Goal: Contribute content: Contribute content

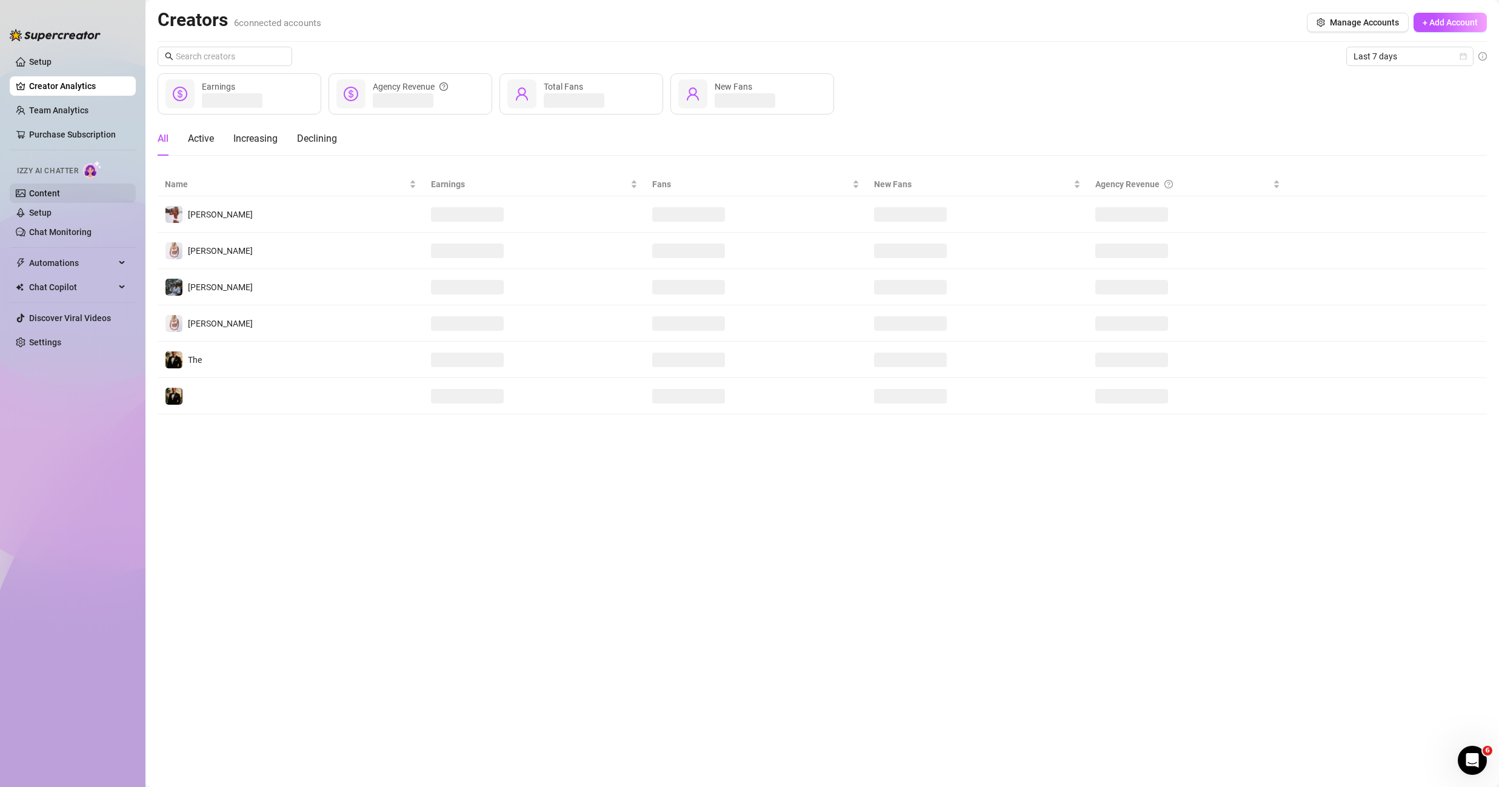
click at [60, 192] on link "Content" at bounding box center [44, 193] width 31 height 10
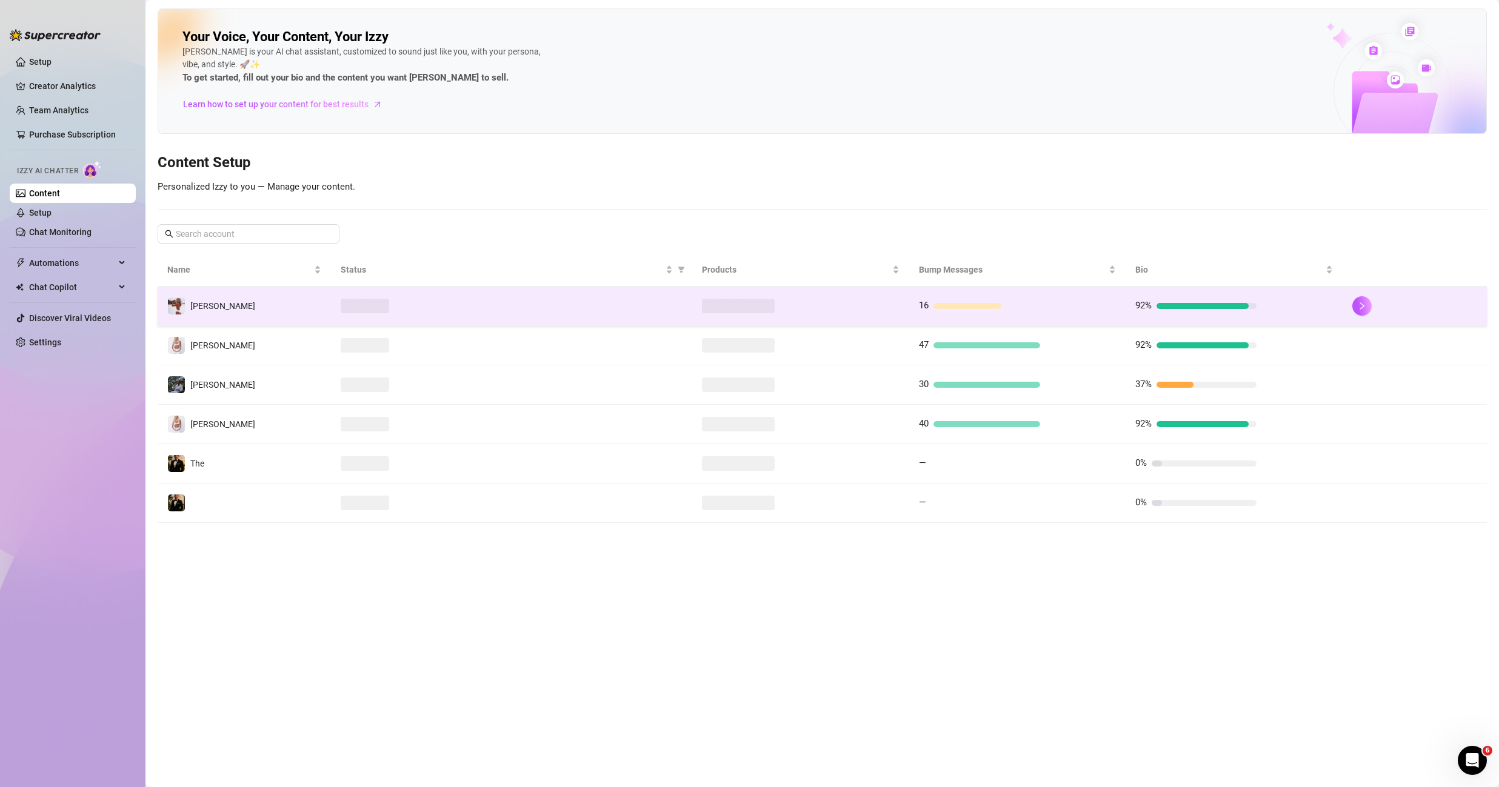
click at [259, 308] on td "[PERSON_NAME]" at bounding box center [244, 306] width 173 height 39
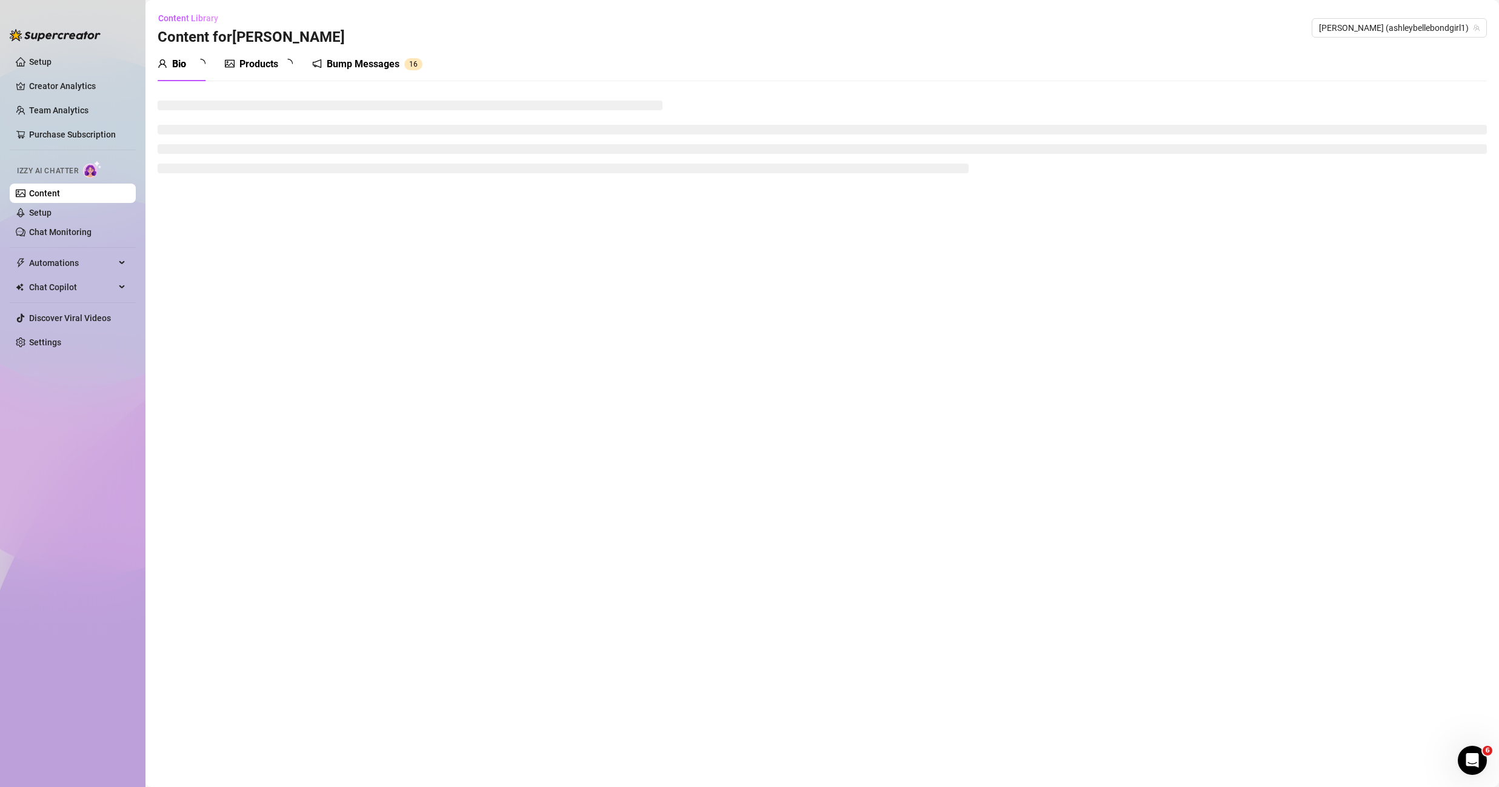
click at [261, 66] on div "Products" at bounding box center [258, 64] width 39 height 15
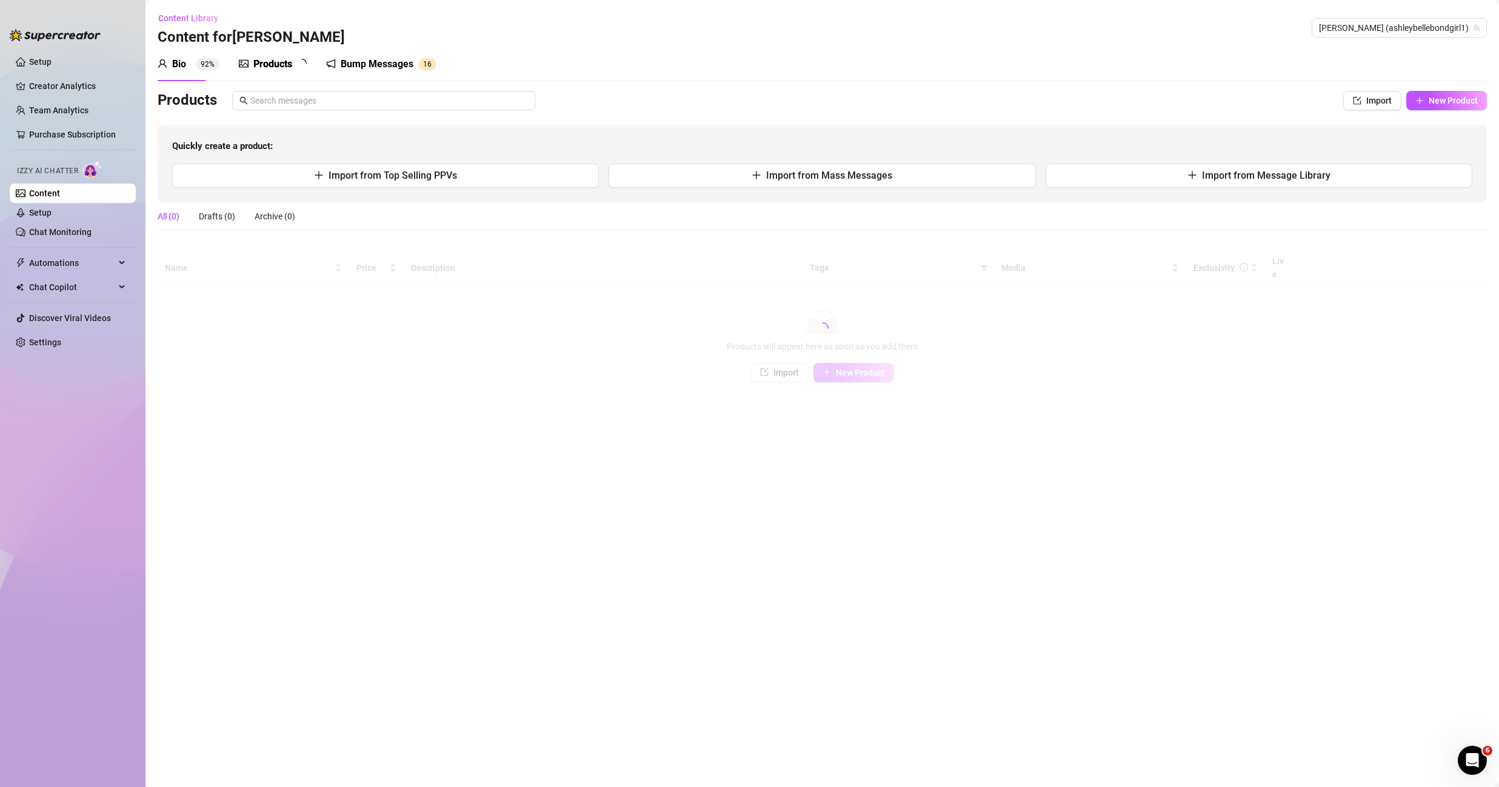
click at [261, 66] on div "Products" at bounding box center [272, 64] width 39 height 15
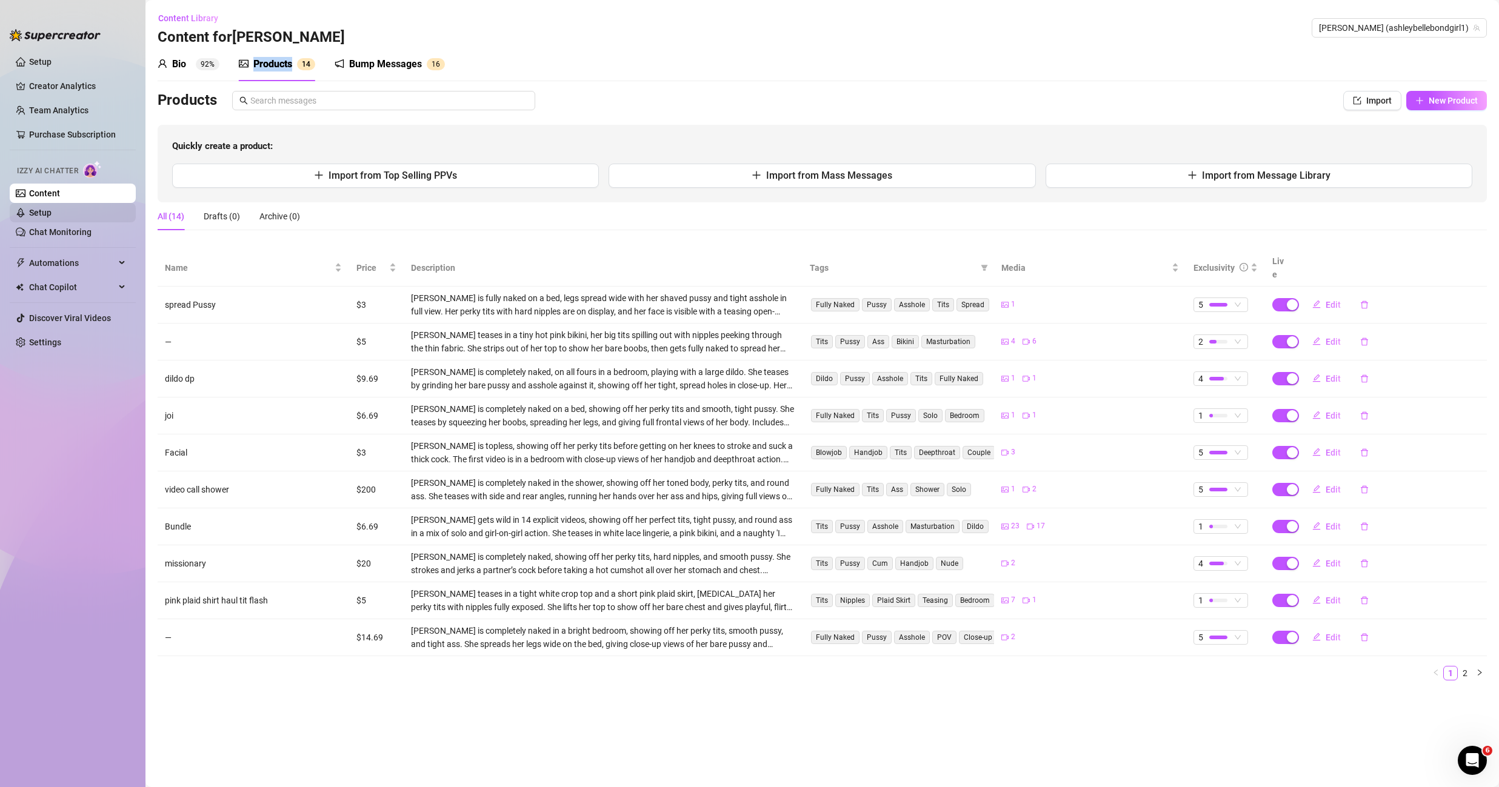
click at [52, 209] on link "Setup" at bounding box center [40, 213] width 22 height 10
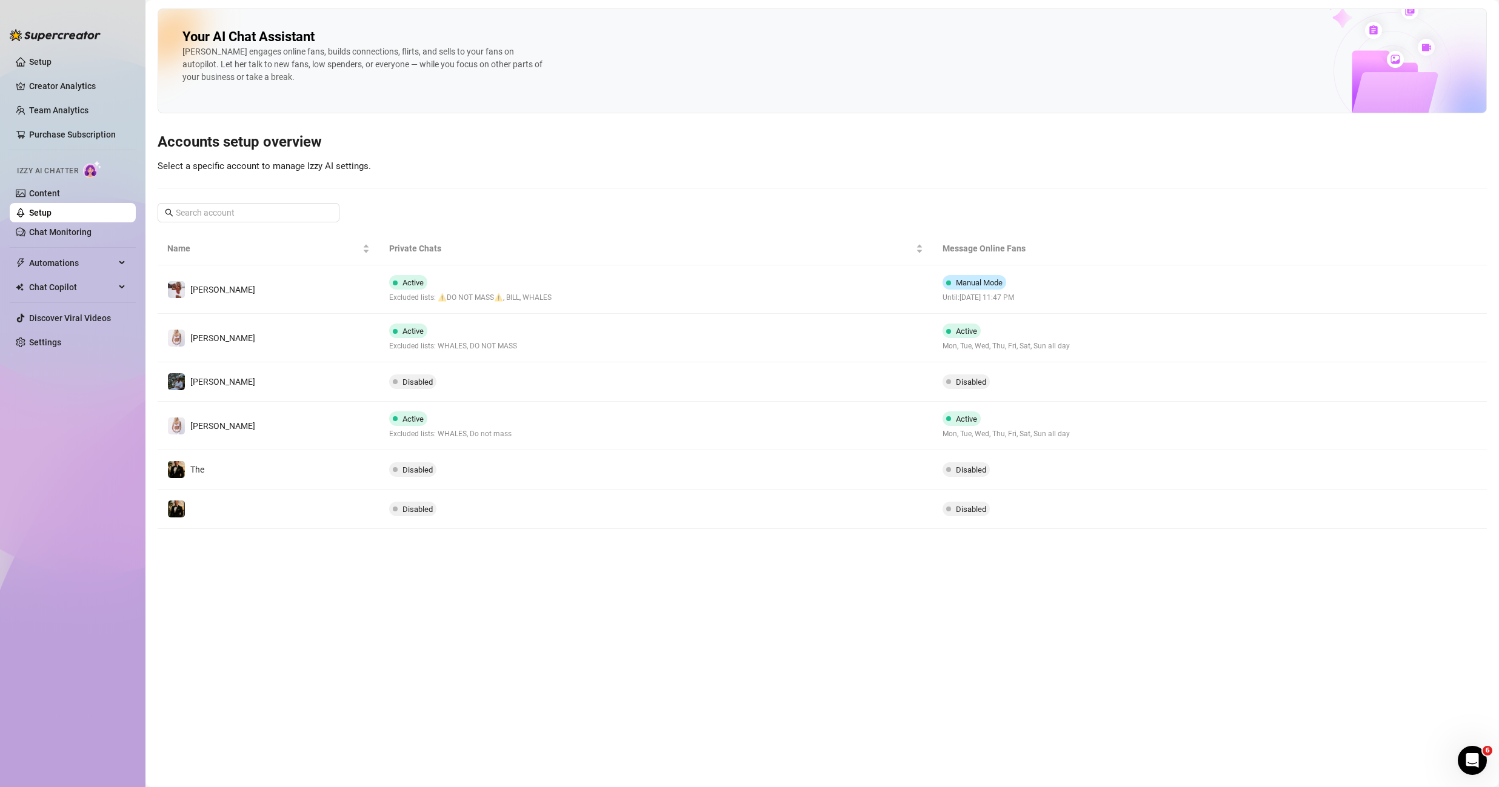
click at [76, 243] on ul "Setup Creator Analytics Team Analytics Purchase Subscription Izzy AI Chatter Co…" at bounding box center [73, 409] width 126 height 724
click at [80, 233] on link "Chat Monitoring" at bounding box center [60, 232] width 62 height 10
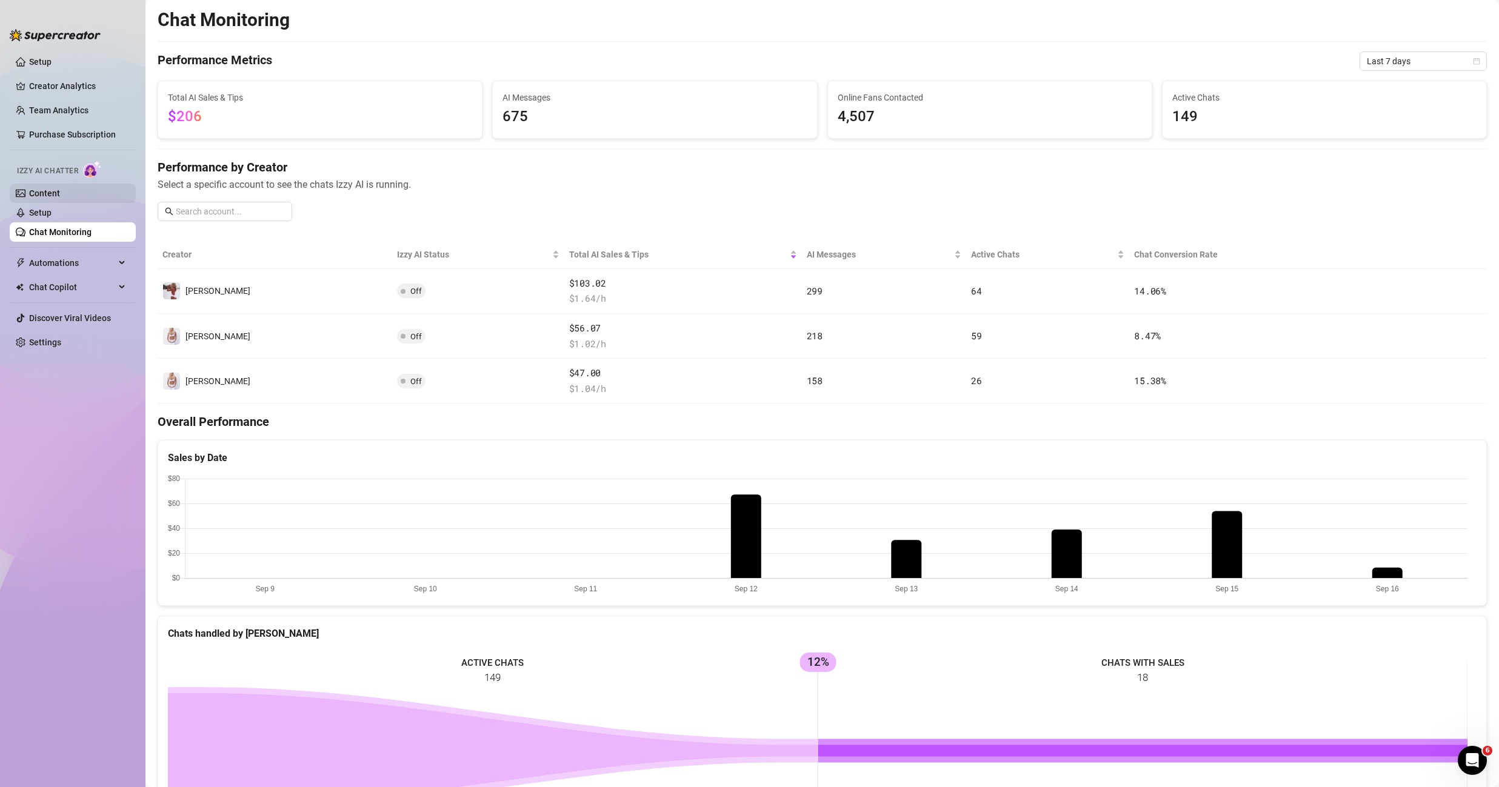
click at [60, 198] on link "Content" at bounding box center [44, 193] width 31 height 10
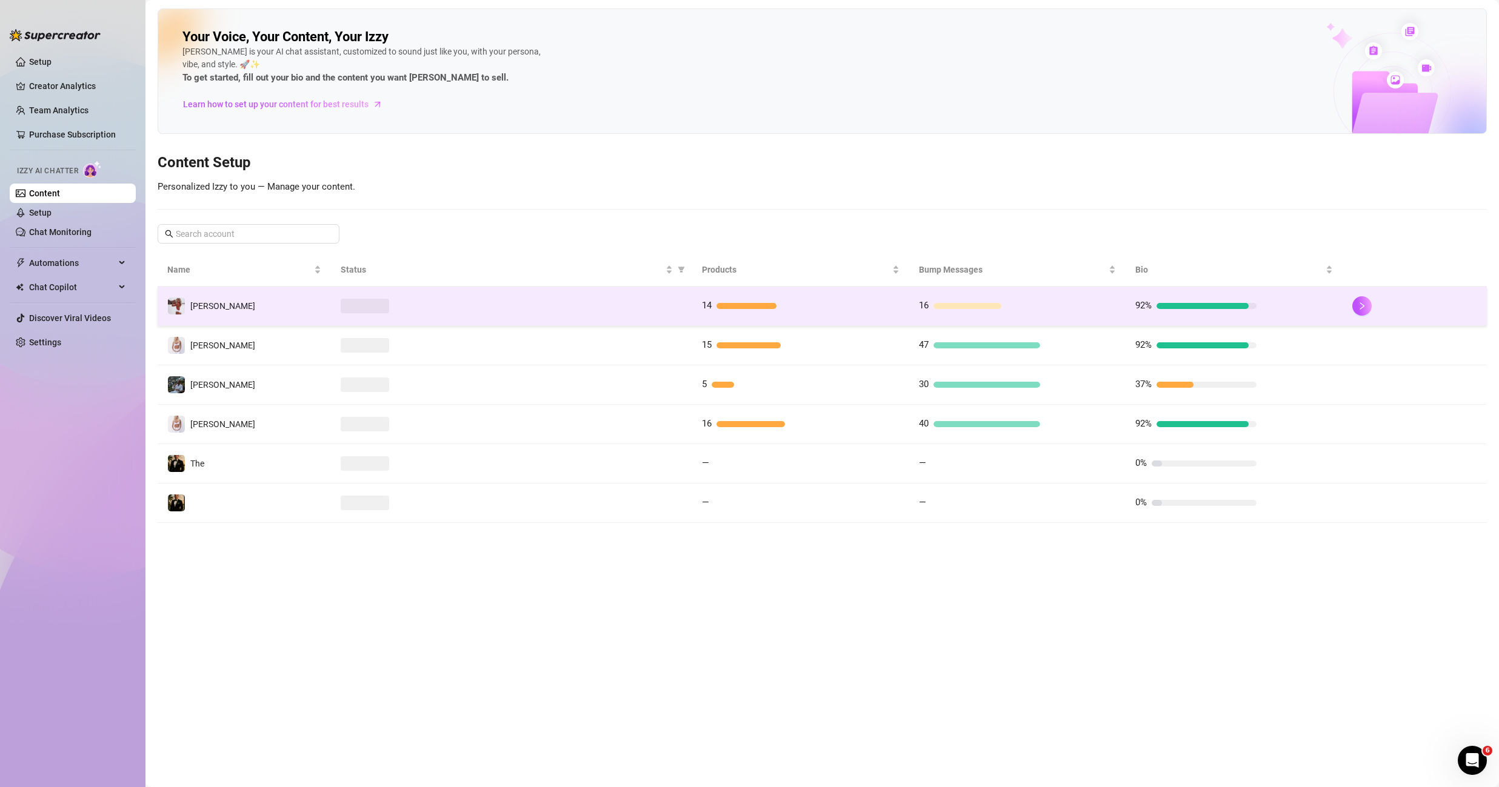
click at [485, 298] on td at bounding box center [511, 306] width 361 height 39
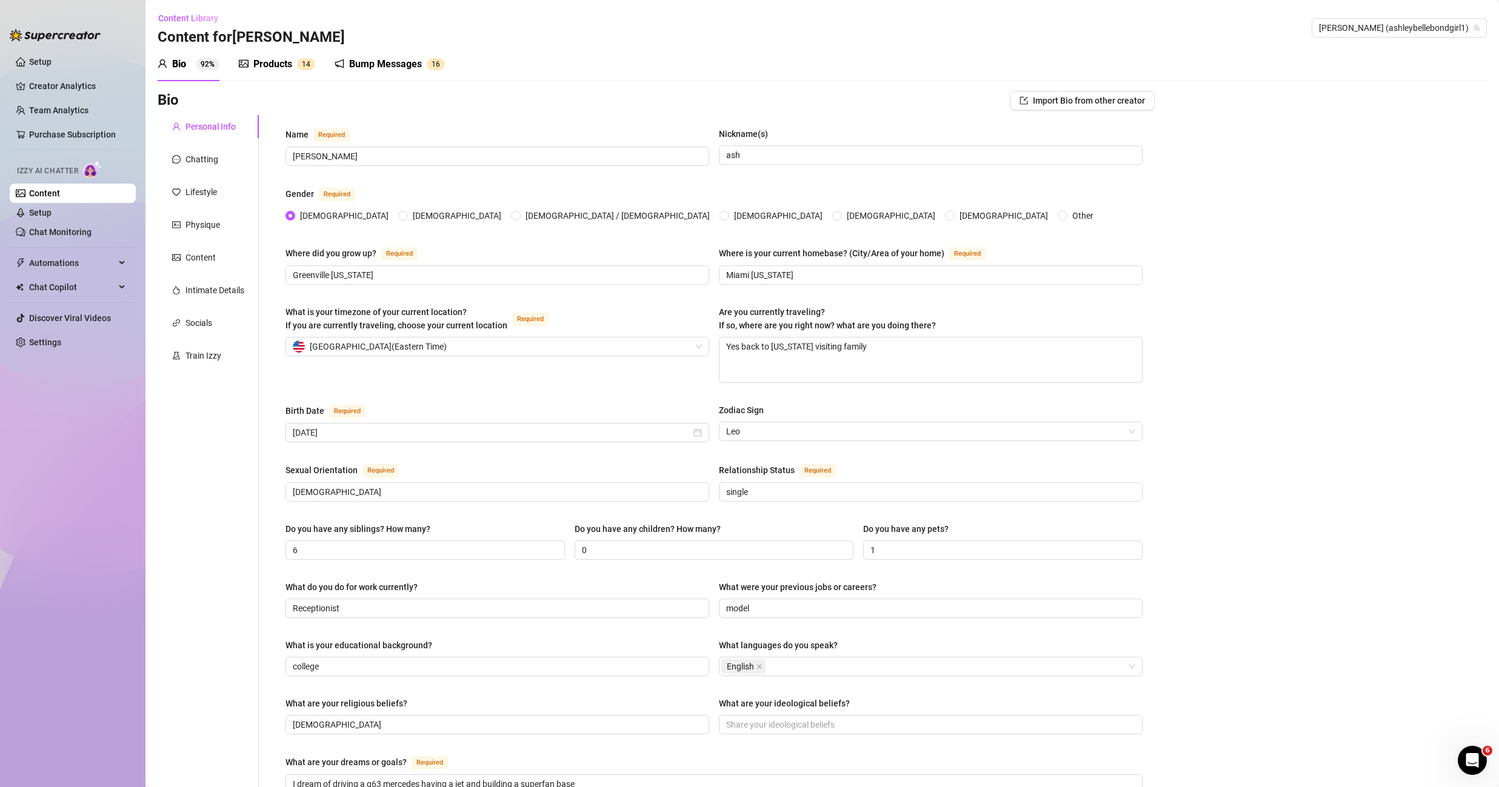
click at [284, 43] on div "Content Library Content for [PERSON_NAME] (ashleybellebondgirl1)" at bounding box center [822, 27] width 1329 height 39
click at [283, 63] on div "Products" at bounding box center [272, 64] width 39 height 15
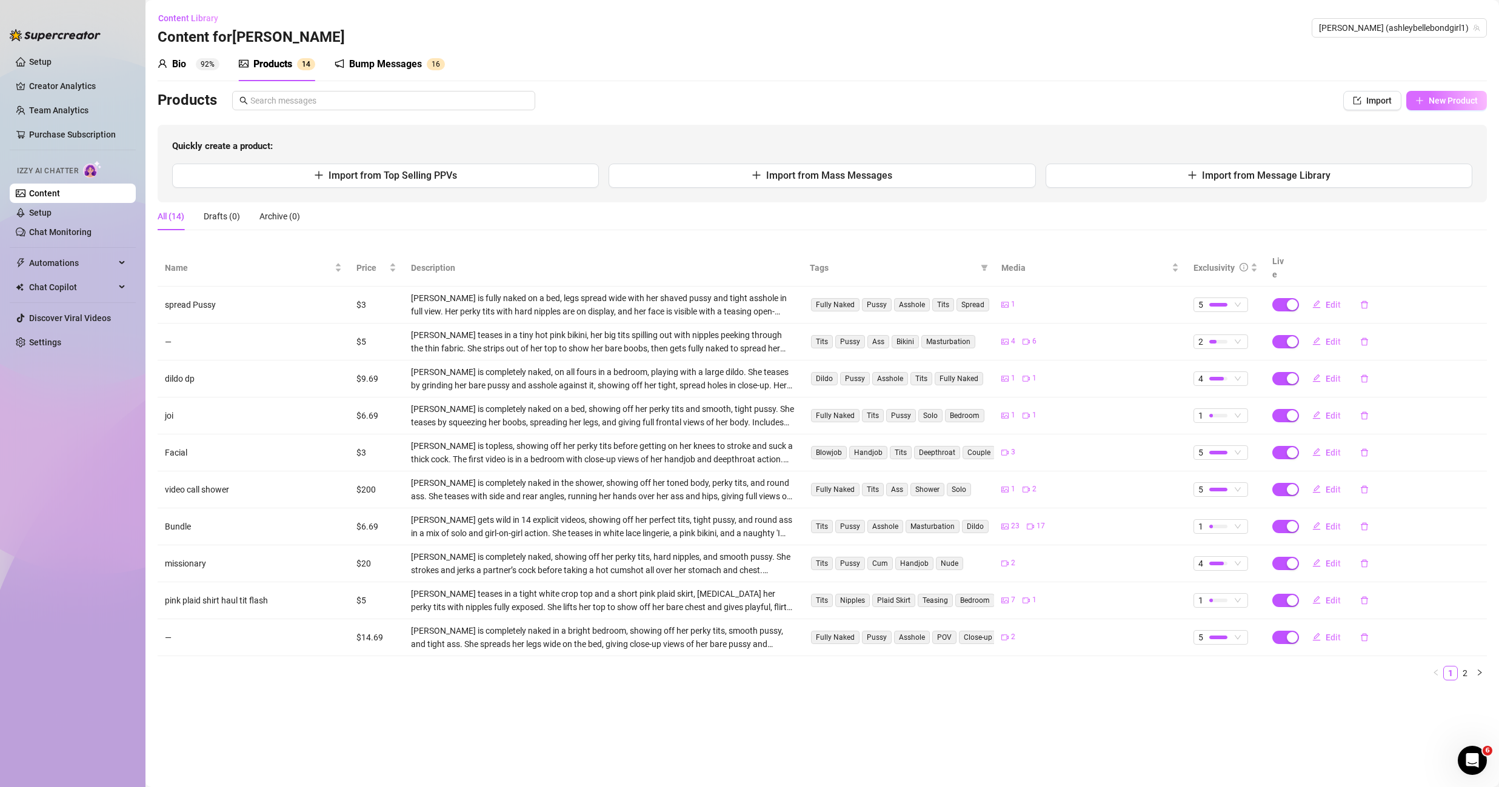
click at [1422, 102] on icon "plus" at bounding box center [1419, 100] width 8 height 8
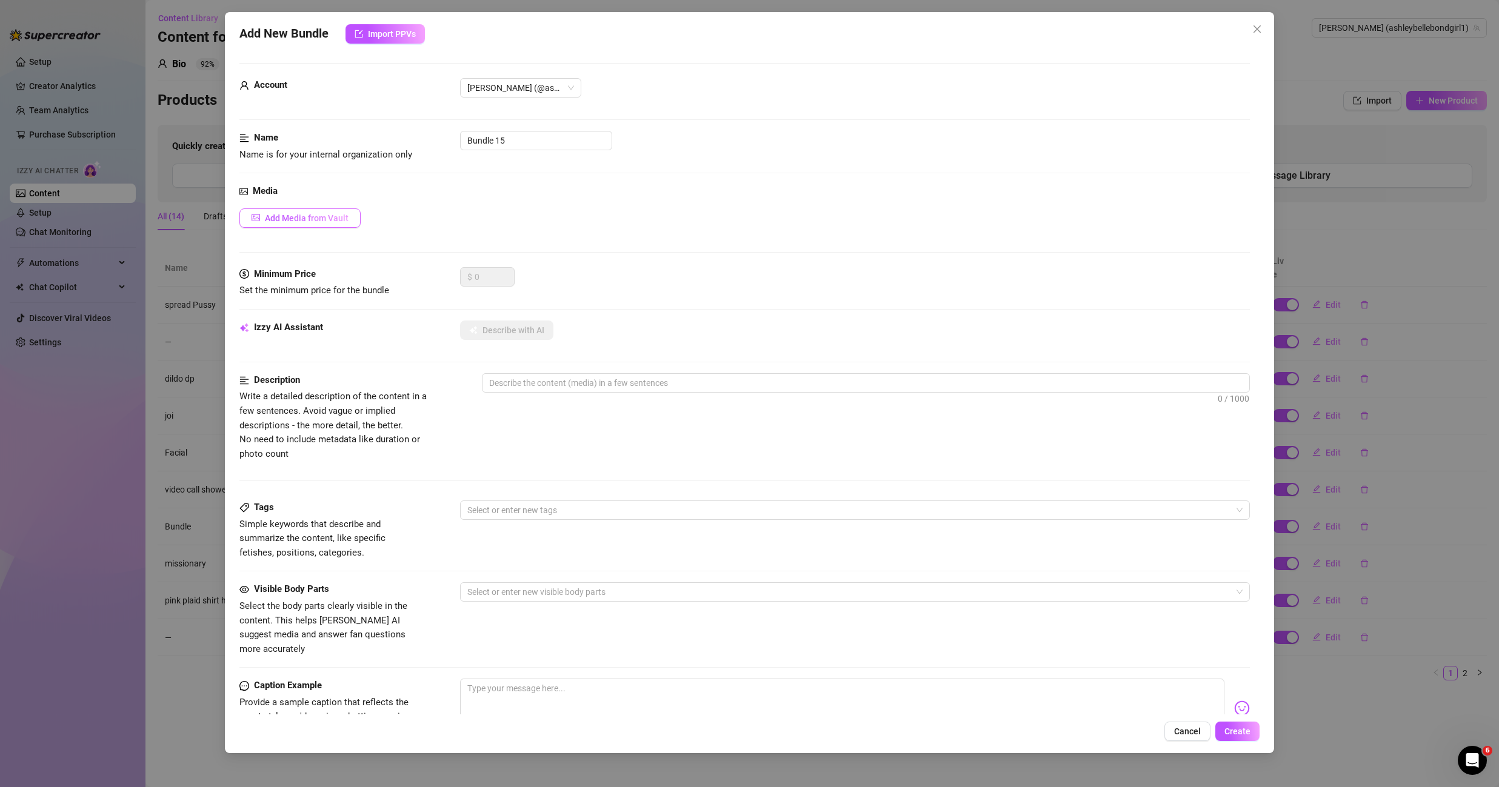
click at [334, 217] on span "Add Media from Vault" at bounding box center [307, 218] width 84 height 10
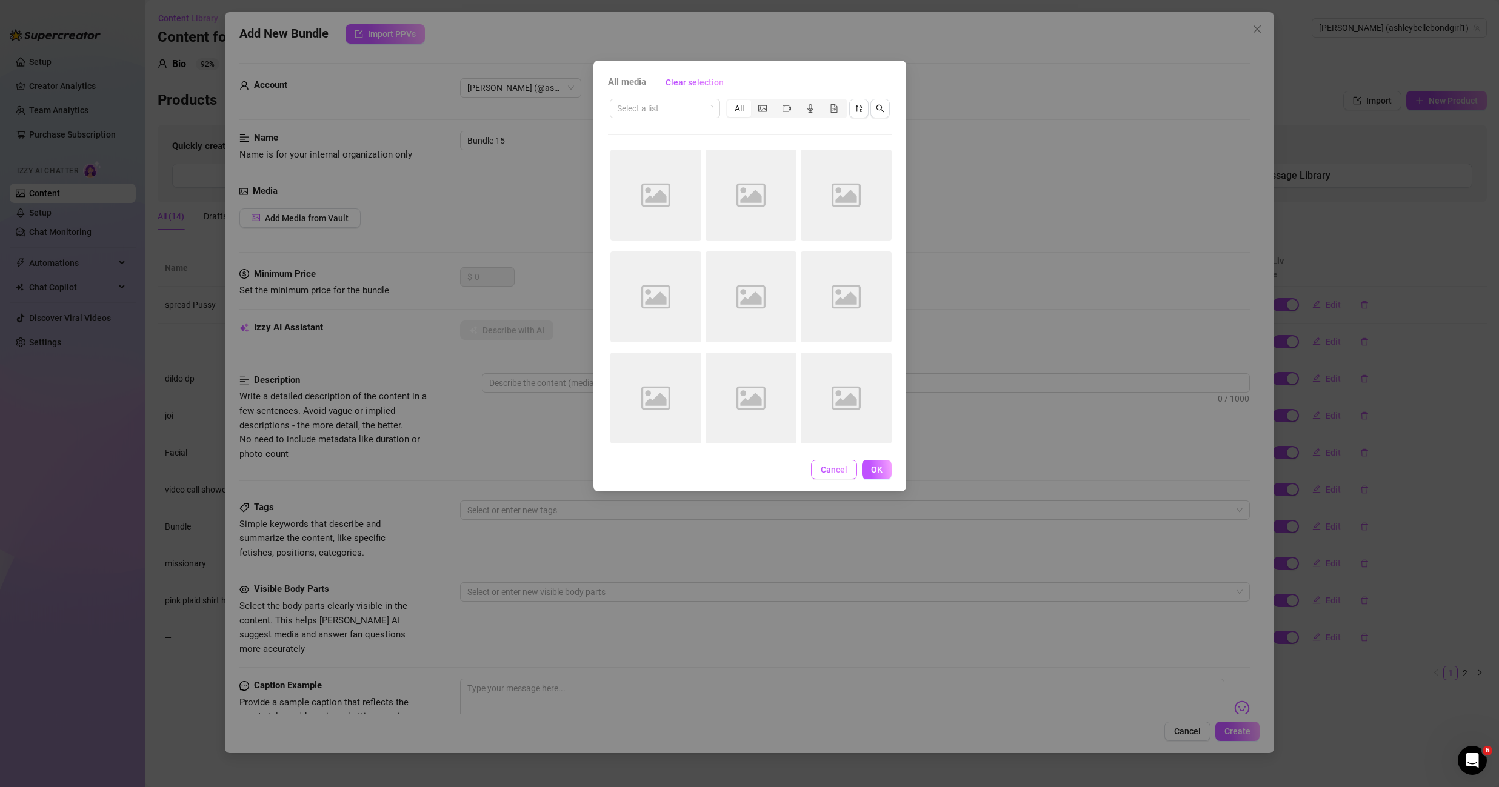
click at [851, 467] on button "Cancel" at bounding box center [834, 469] width 46 height 19
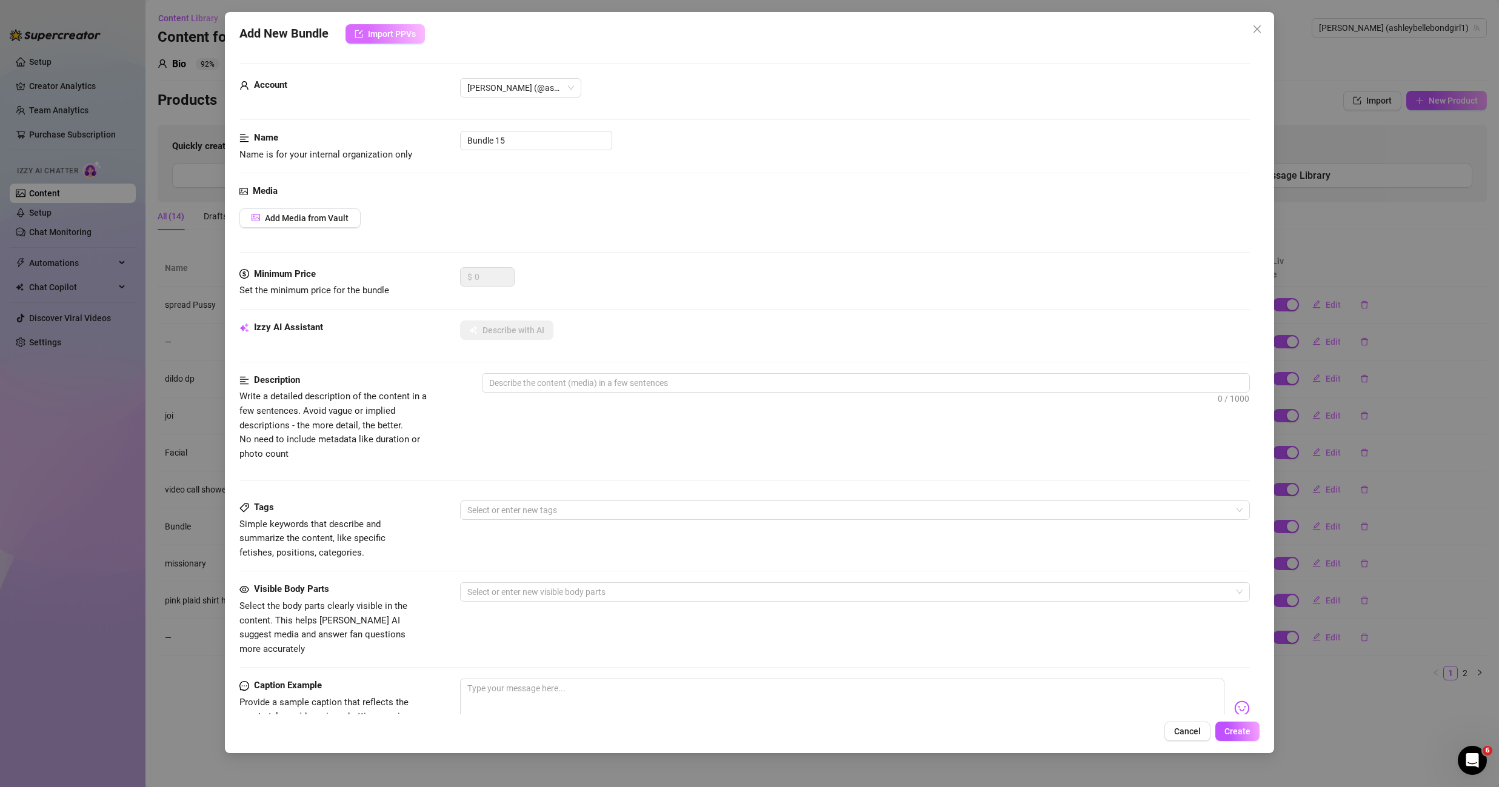
click at [400, 30] on span "Import PPVs" at bounding box center [392, 34] width 48 height 10
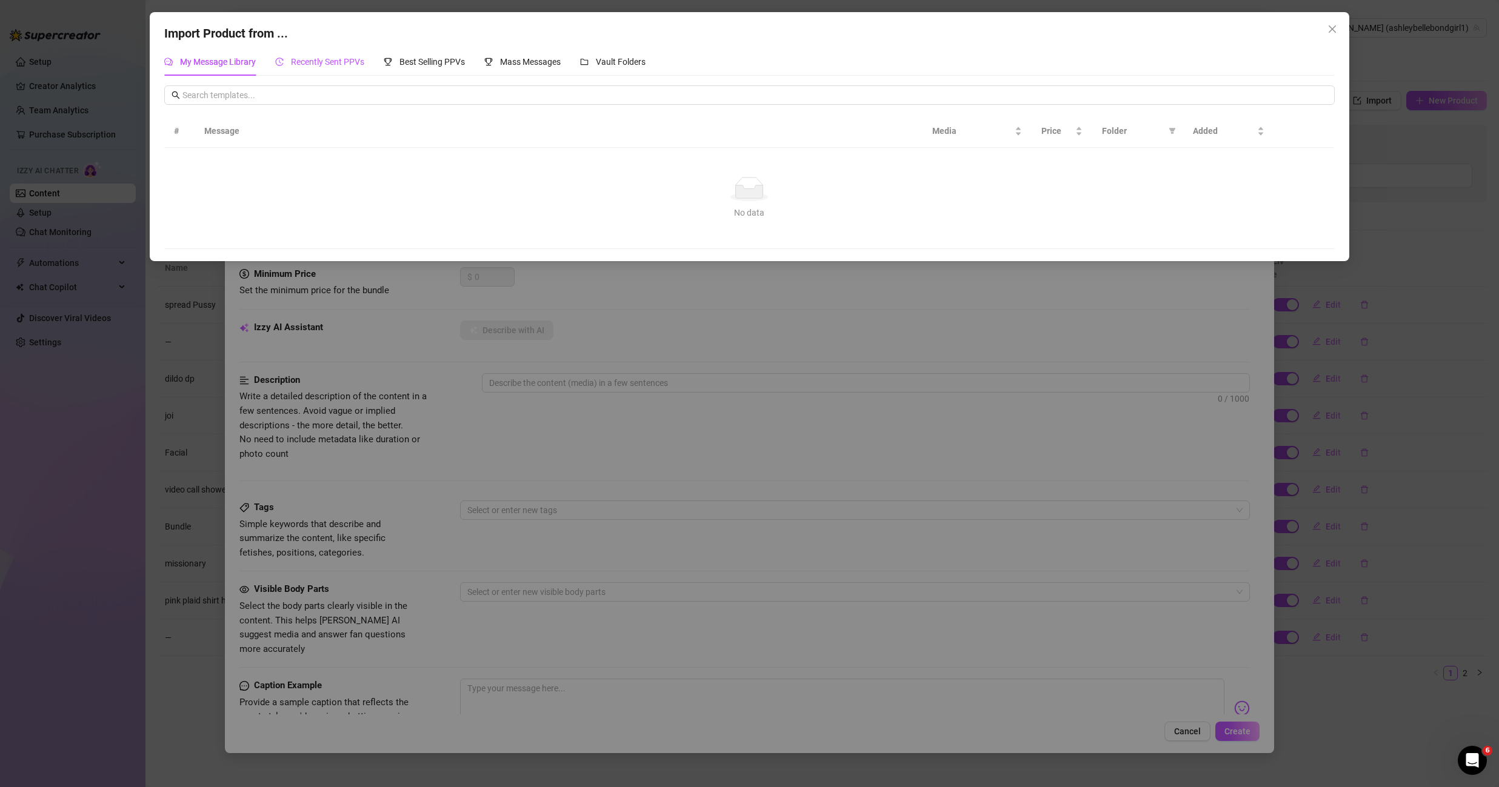
click at [304, 66] on span "Recently Sent PPVs" at bounding box center [327, 62] width 73 height 10
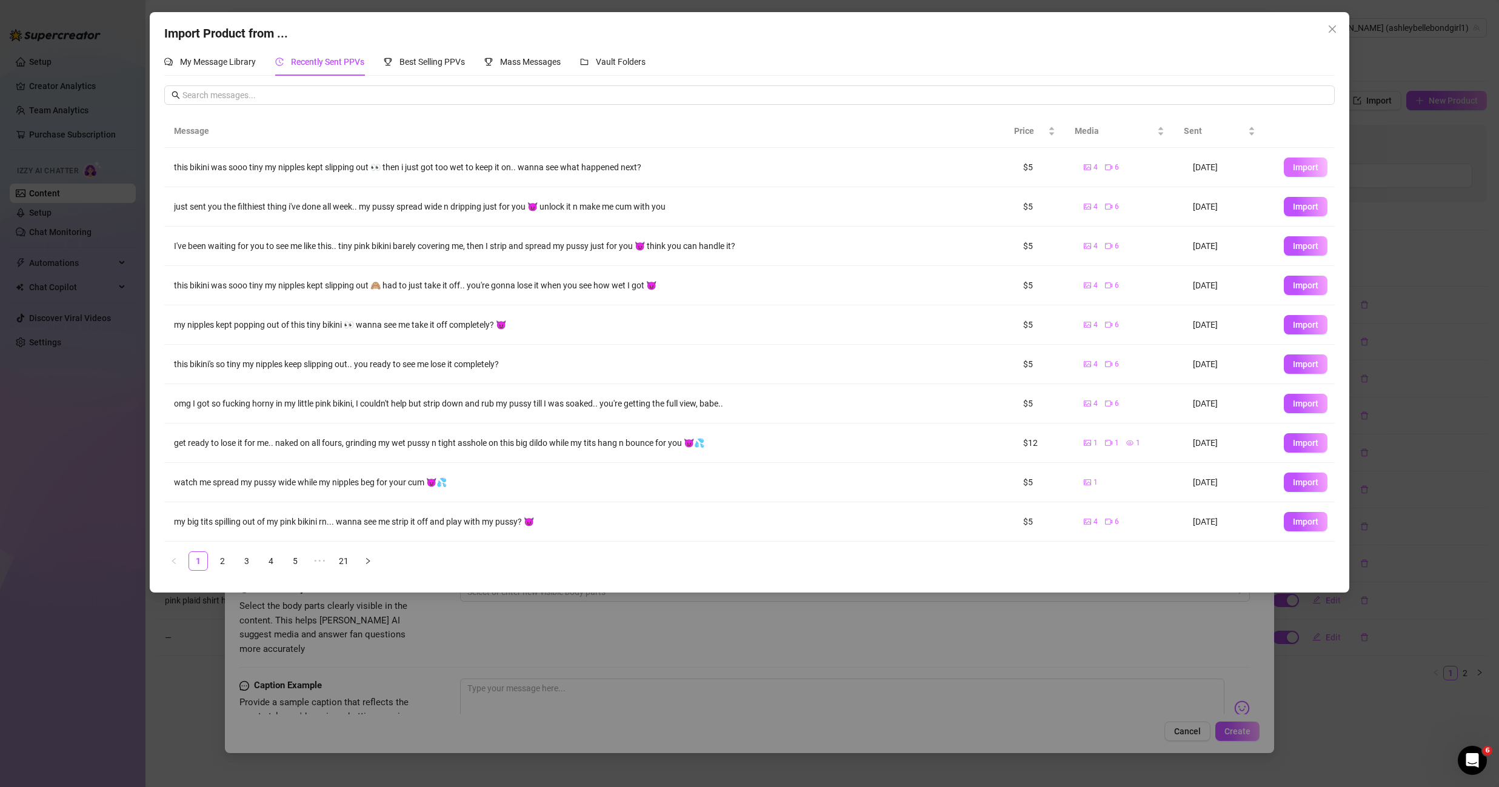
click at [1303, 167] on span "Import" at bounding box center [1305, 167] width 25 height 10
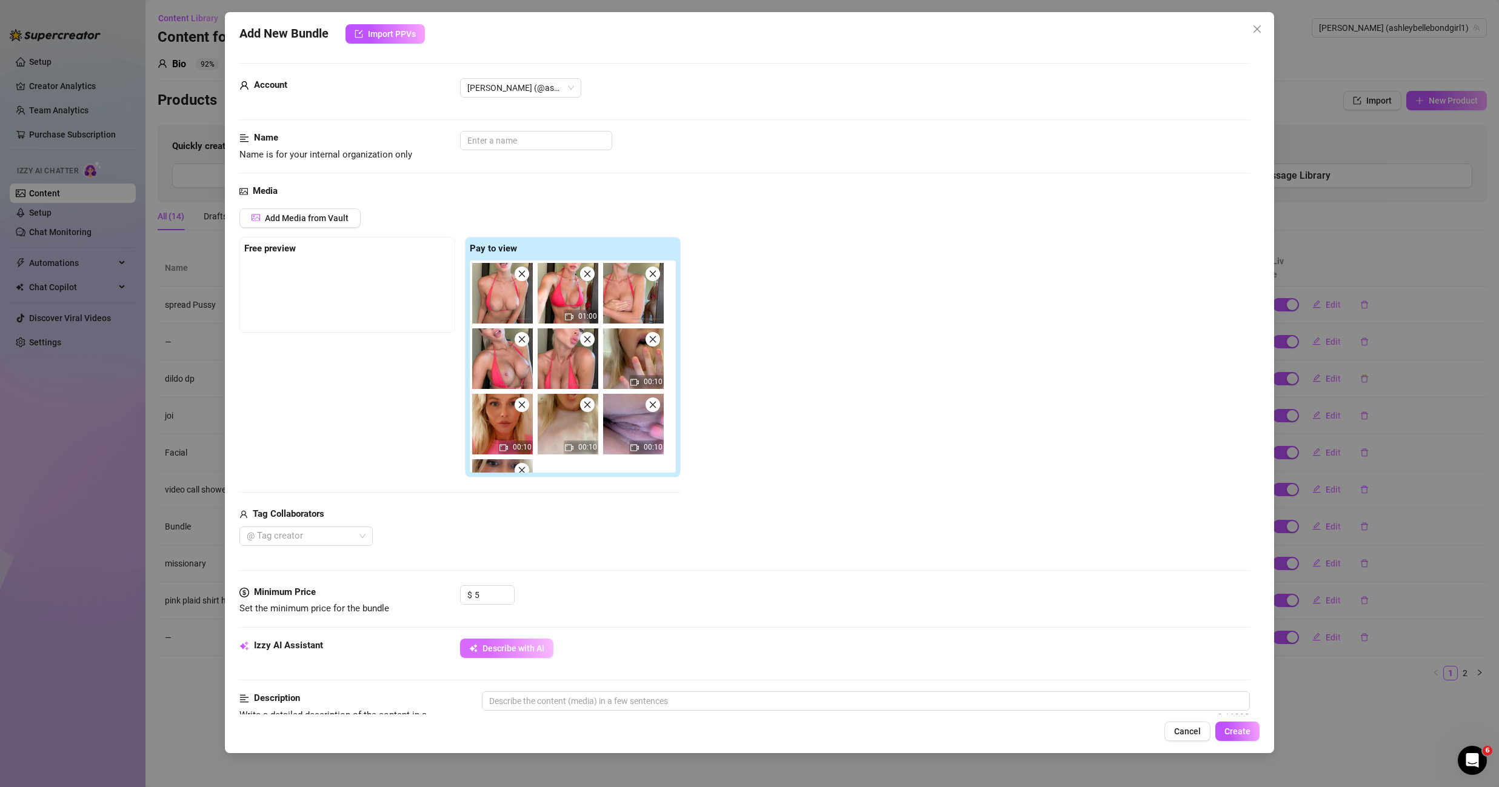
click at [516, 651] on span "Describe with AI" at bounding box center [513, 649] width 62 height 10
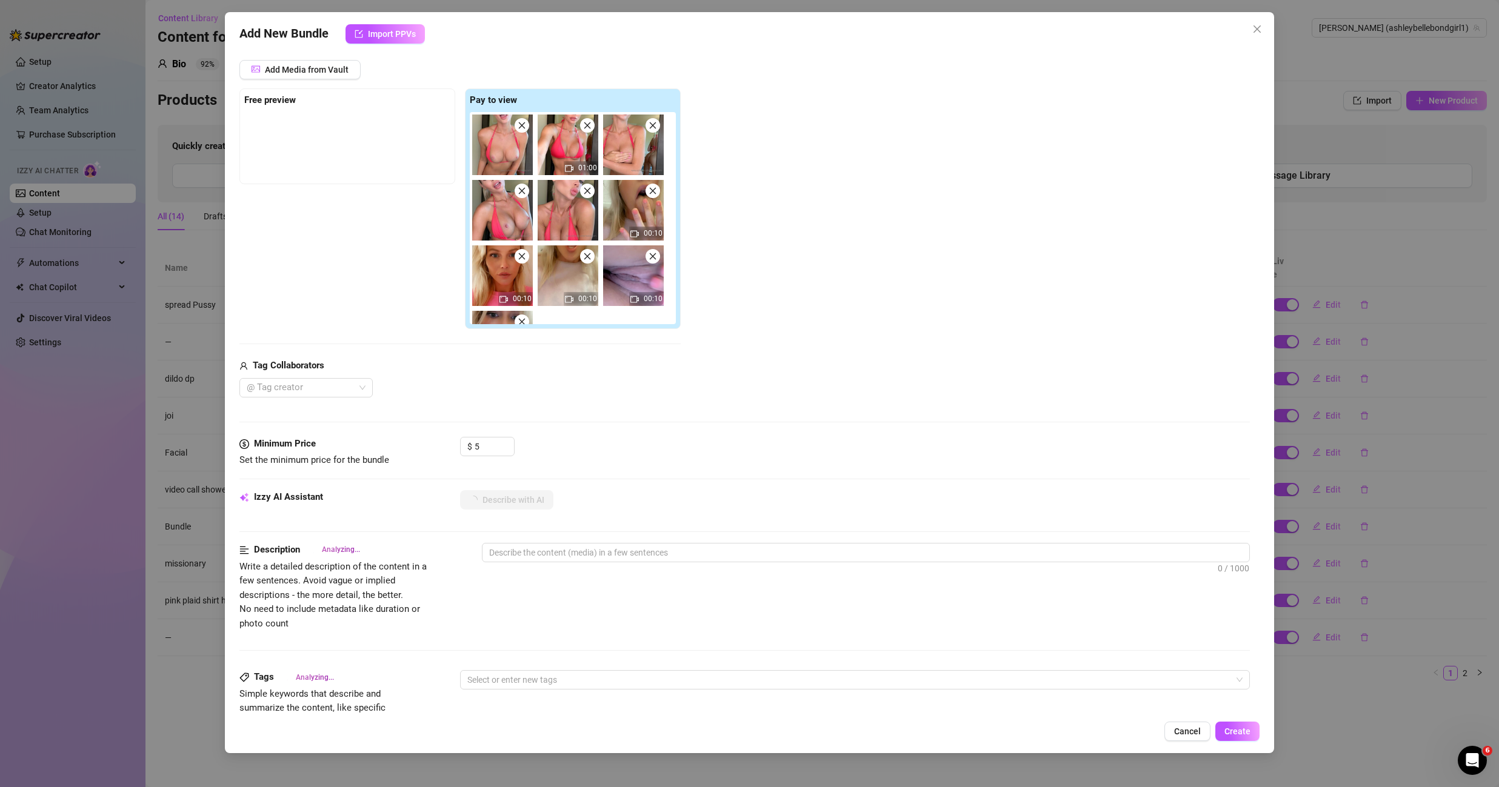
scroll to position [169, 0]
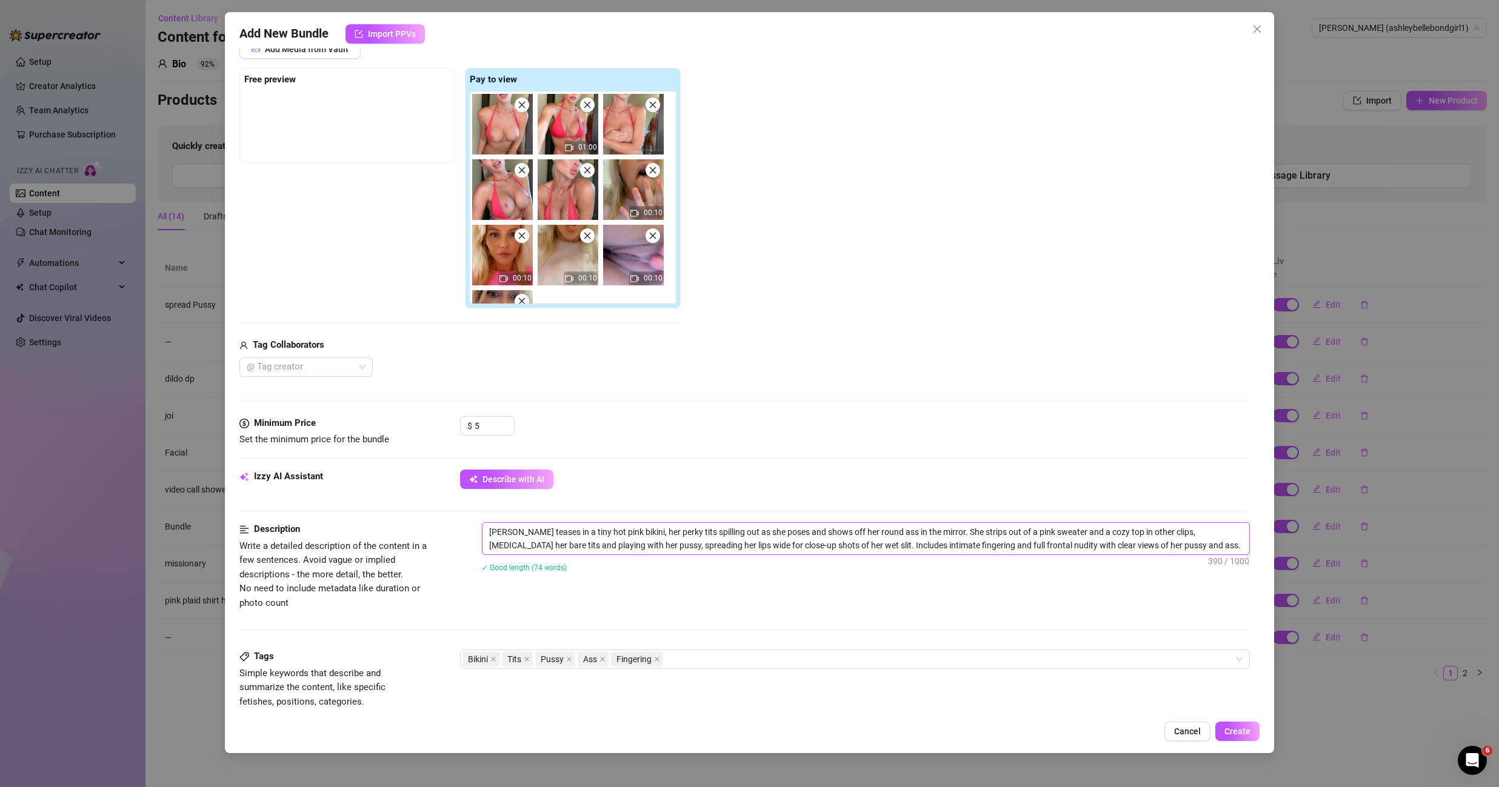
click at [744, 541] on textarea "[PERSON_NAME] teases in a tiny hot pink bikini, her perky tits spilling out as …" at bounding box center [865, 539] width 767 height 32
type textarea "[PERSON_NAME] teases in a tiny hot pink bikini, her perky tits spilling out as …"
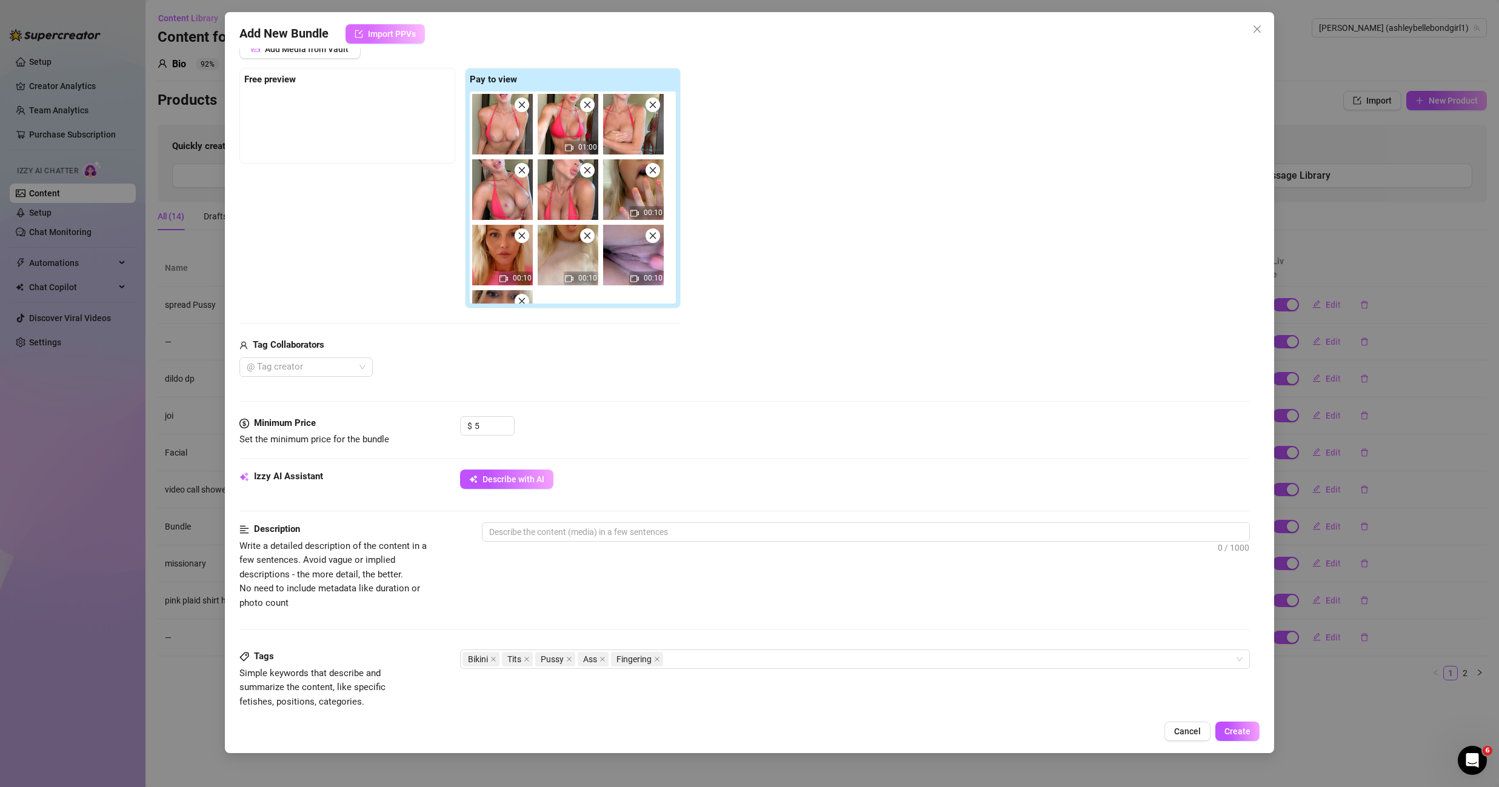
click at [405, 42] on button "Import PPVs" at bounding box center [384, 33] width 79 height 19
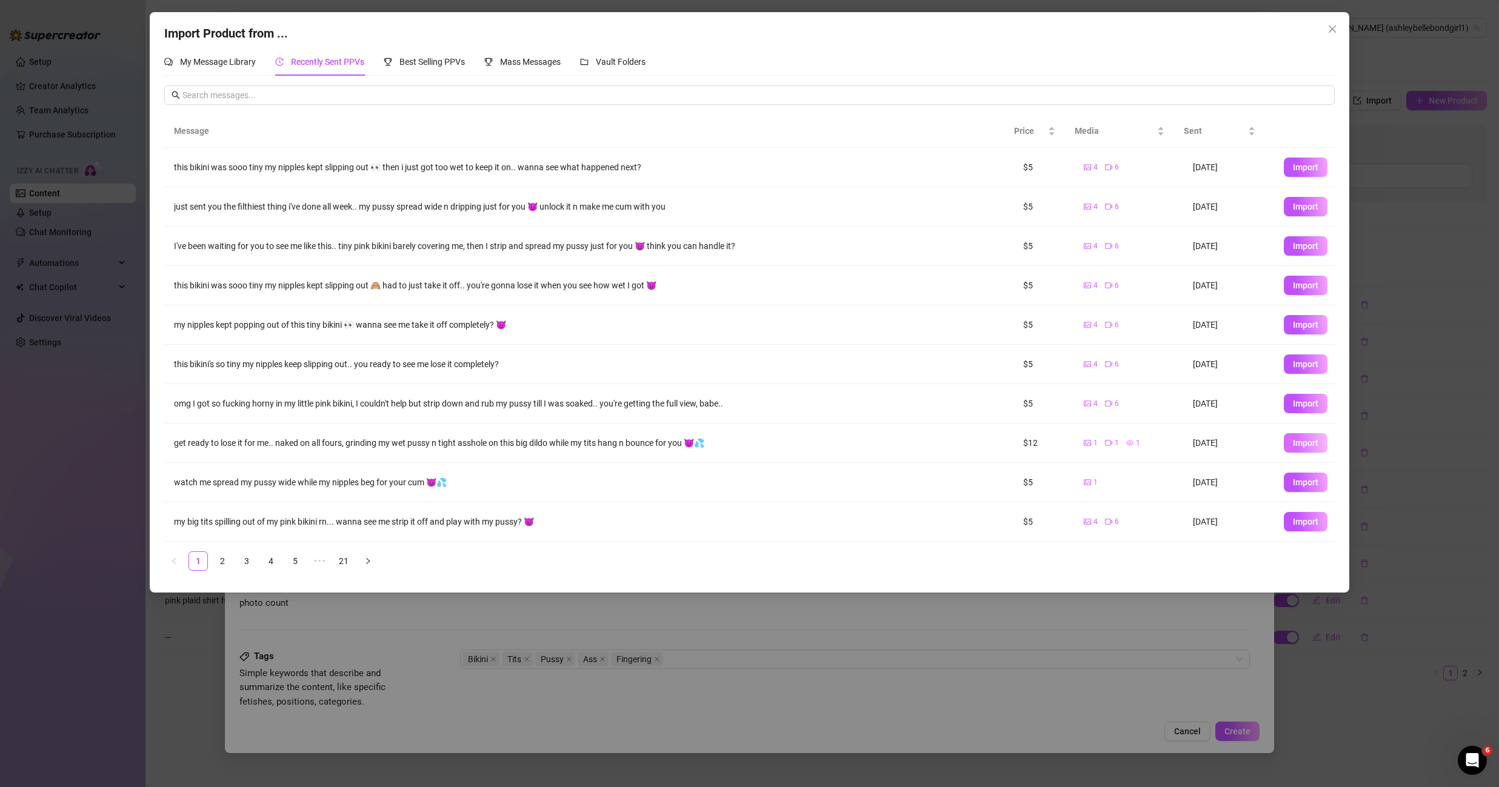
click at [1284, 443] on button "Import" at bounding box center [1306, 442] width 44 height 19
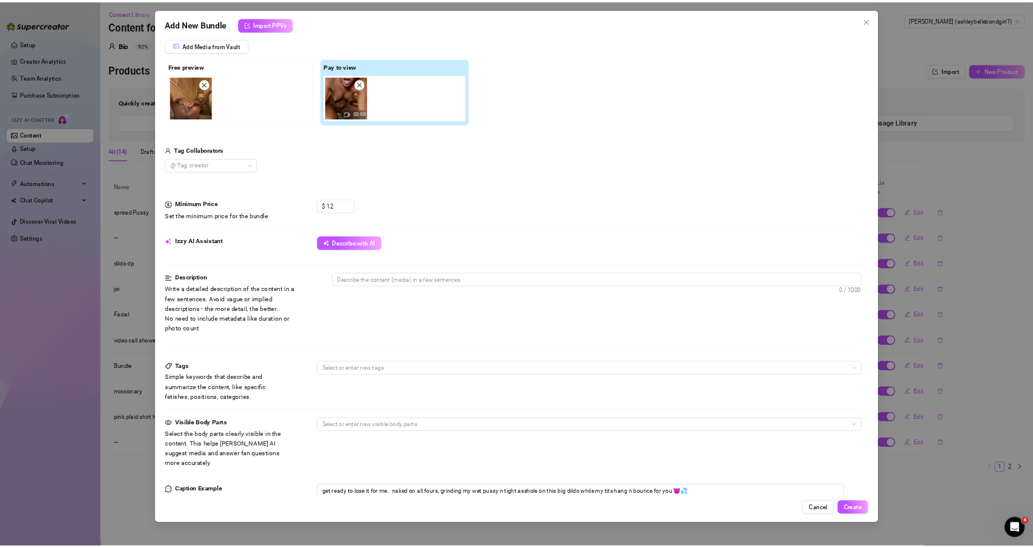
scroll to position [90, 0]
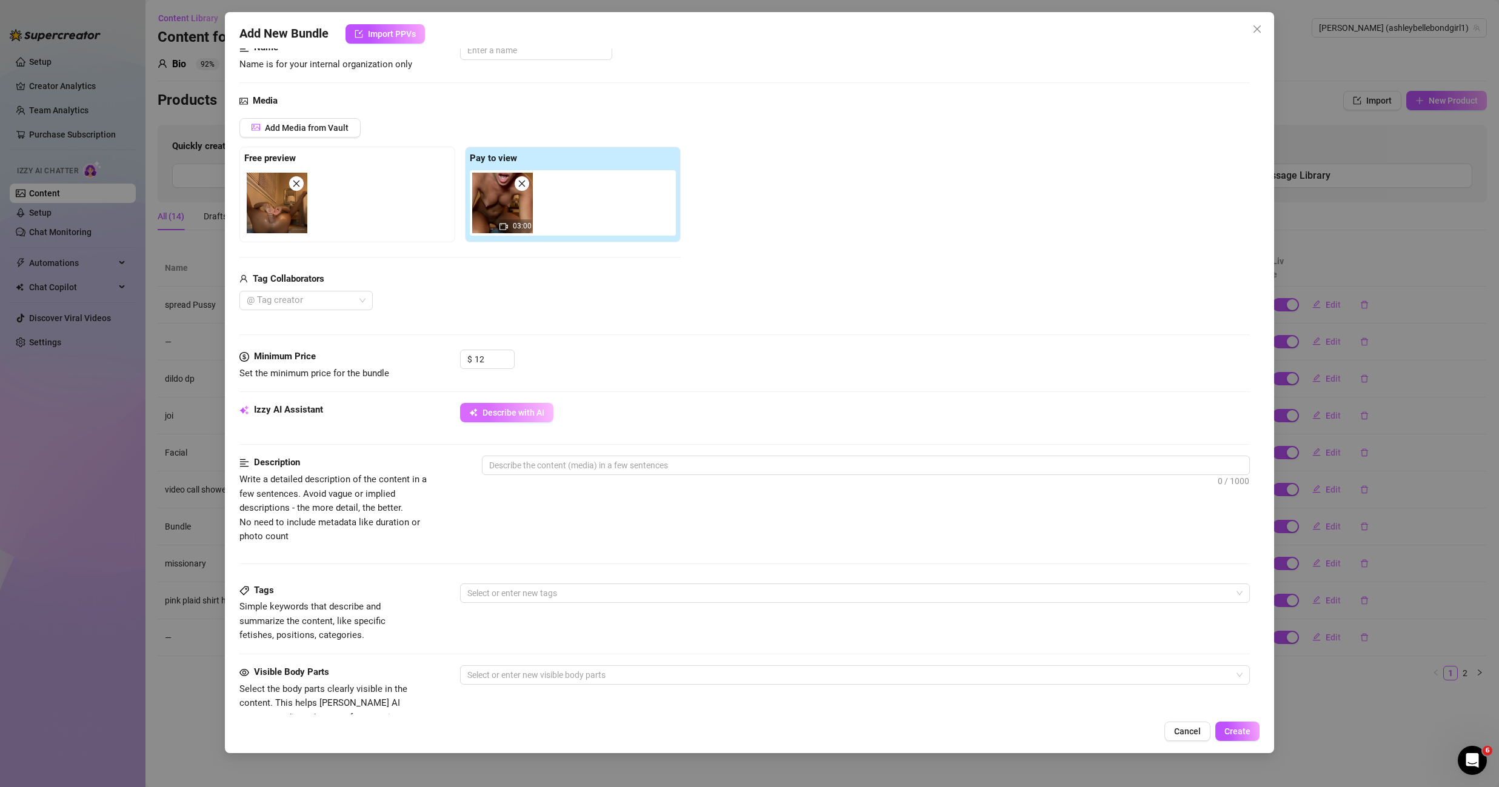
click at [535, 410] on span "Describe with AI" at bounding box center [513, 413] width 62 height 10
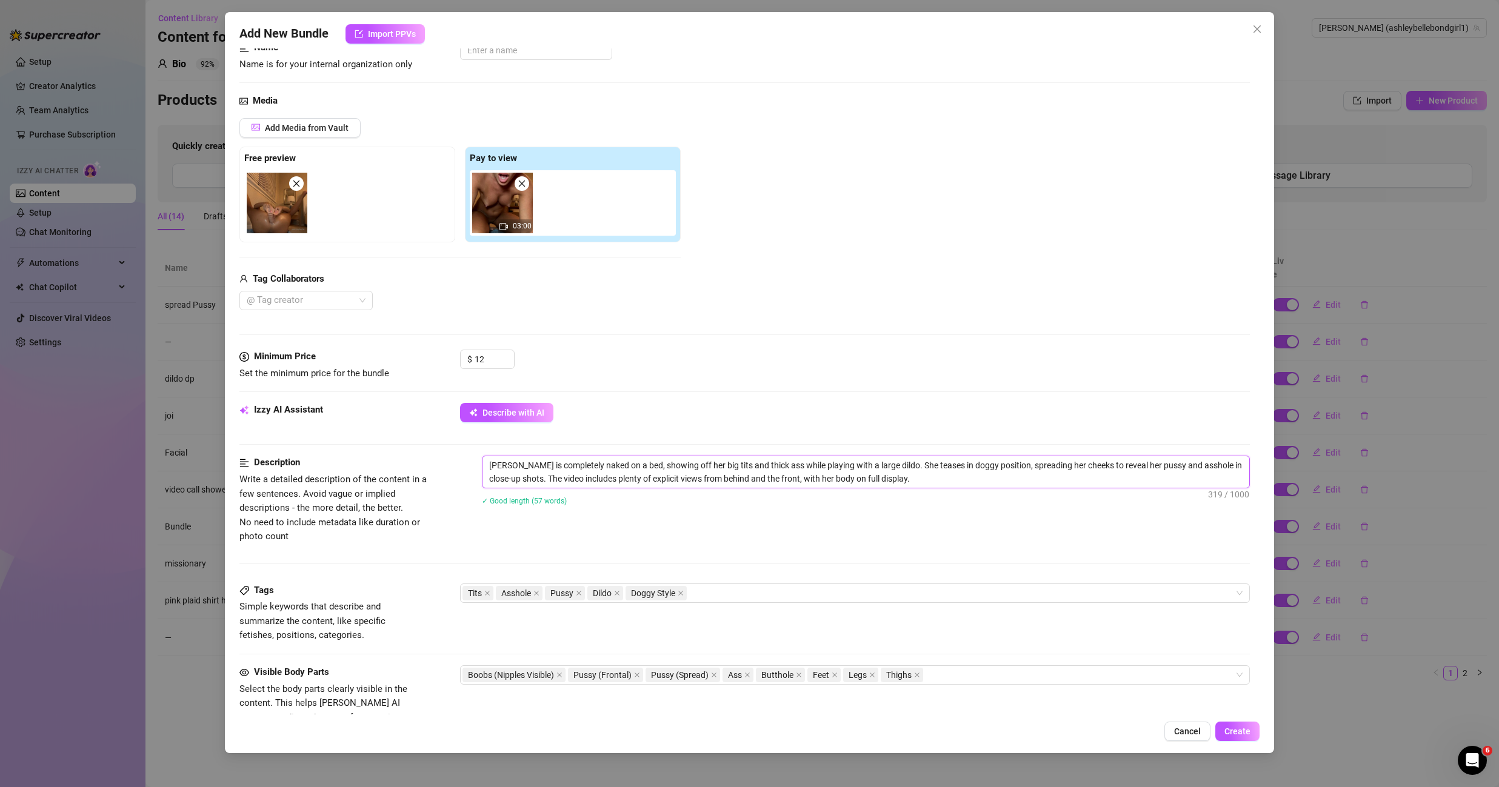
click at [793, 469] on textarea "[PERSON_NAME] is completely naked on a bed, showing off her big tits and thick …" at bounding box center [865, 472] width 767 height 32
type textarea "[PERSON_NAME] is completely naked on a bed, showing off her big tits and thick …"
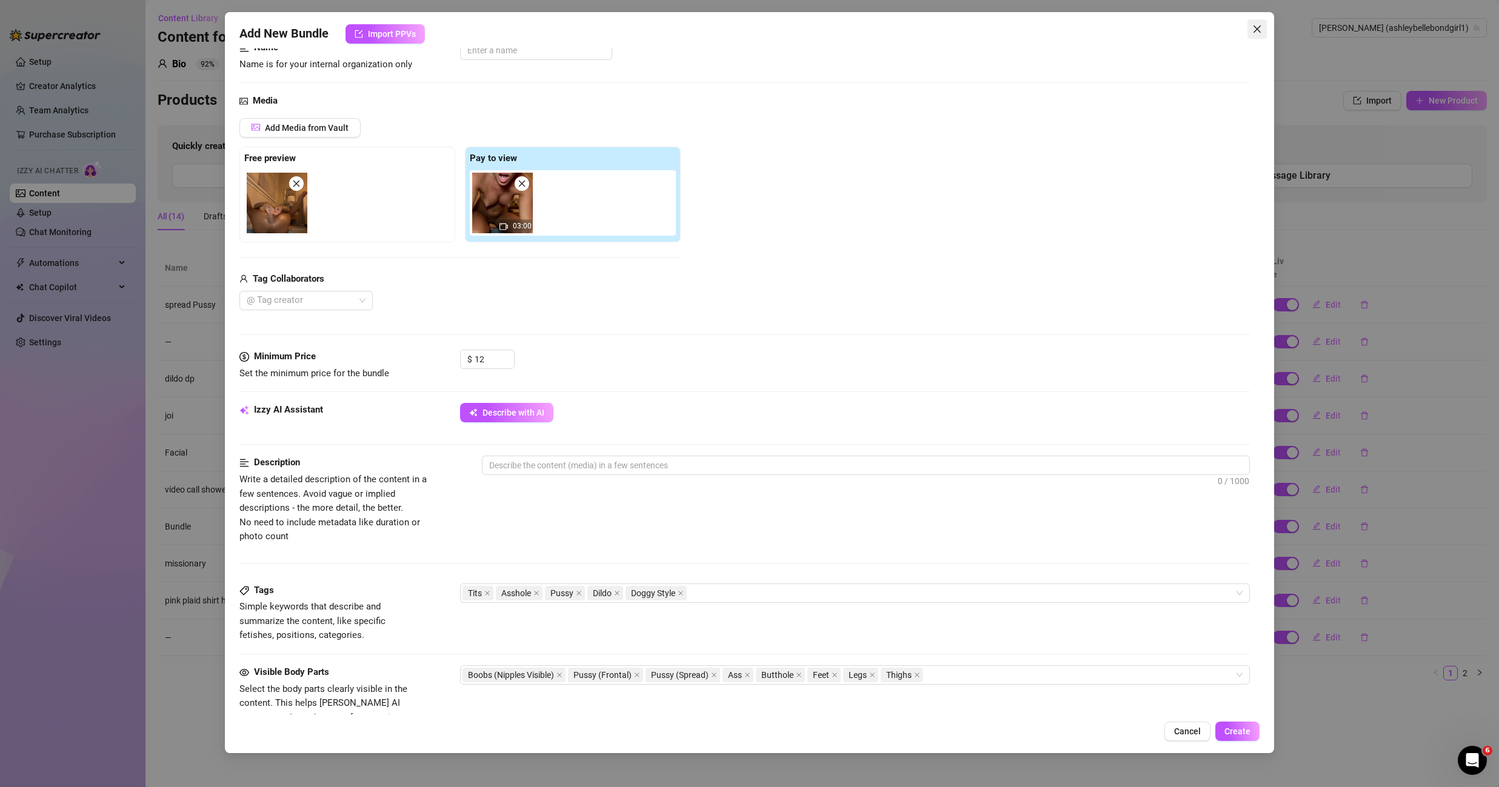
click at [1258, 29] on icon "close" at bounding box center [1257, 29] width 10 height 10
